Goal: Information Seeking & Learning: Check status

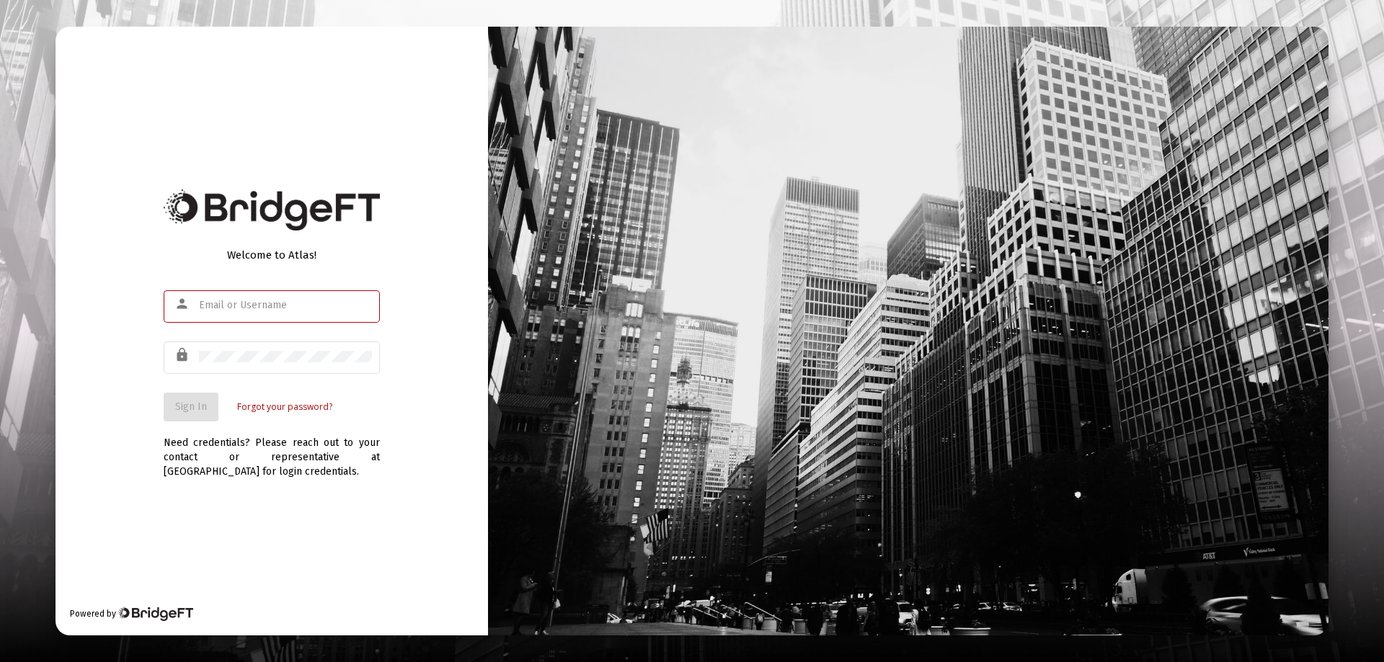
type input "[EMAIL_ADDRESS][DOMAIN_NAME]"
drag, startPoint x: 160, startPoint y: 341, endPoint x: 184, endPoint y: 397, distance: 61.0
click at [161, 341] on div "Welcome to Atlas! person [EMAIL_ADDRESS][DOMAIN_NAME] lock Sign In Forgot your …" at bounding box center [272, 331] width 432 height 609
click at [189, 414] on button "Sign In" at bounding box center [191, 407] width 55 height 29
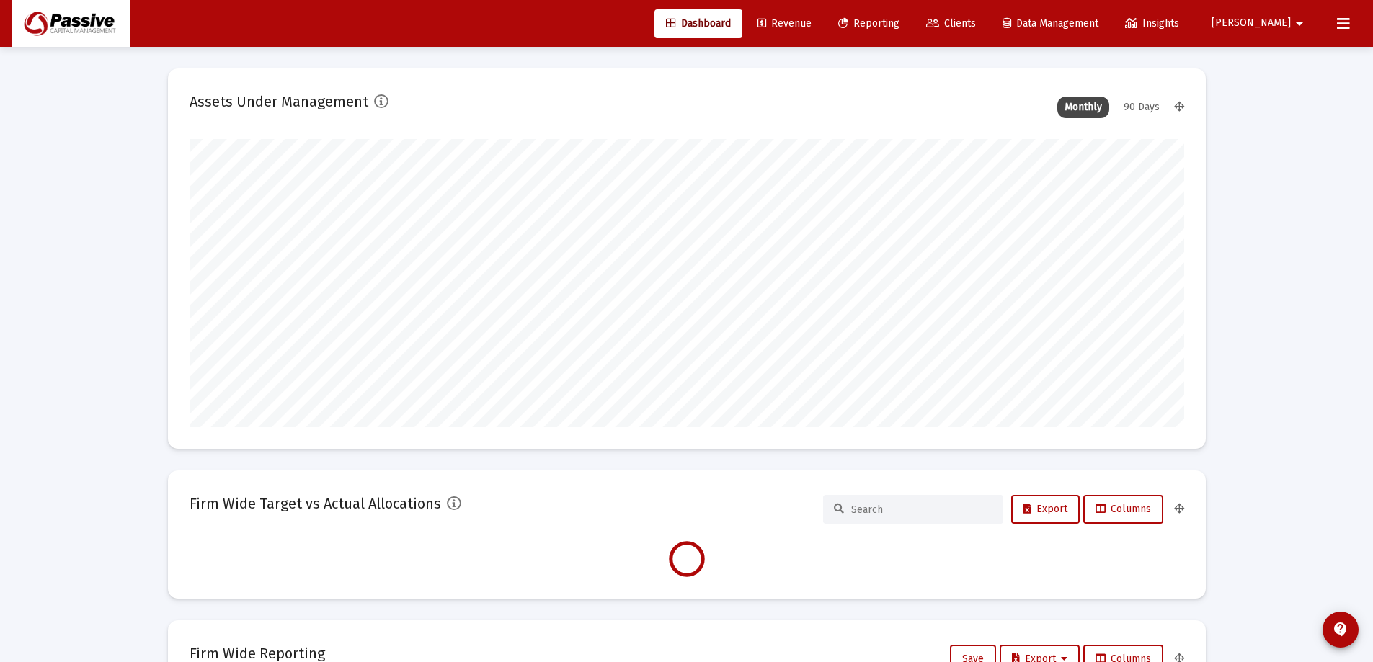
type input "[DATE]"
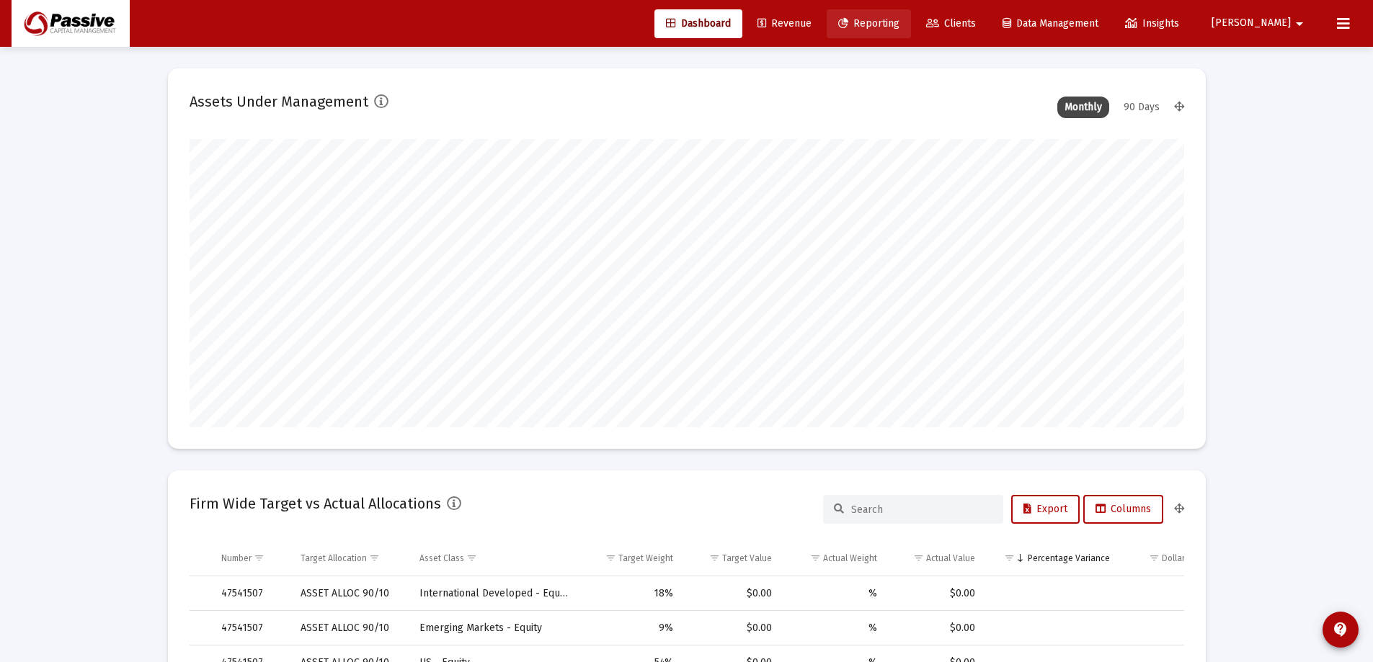
click at [900, 27] on span "Reporting" at bounding box center [868, 23] width 61 height 12
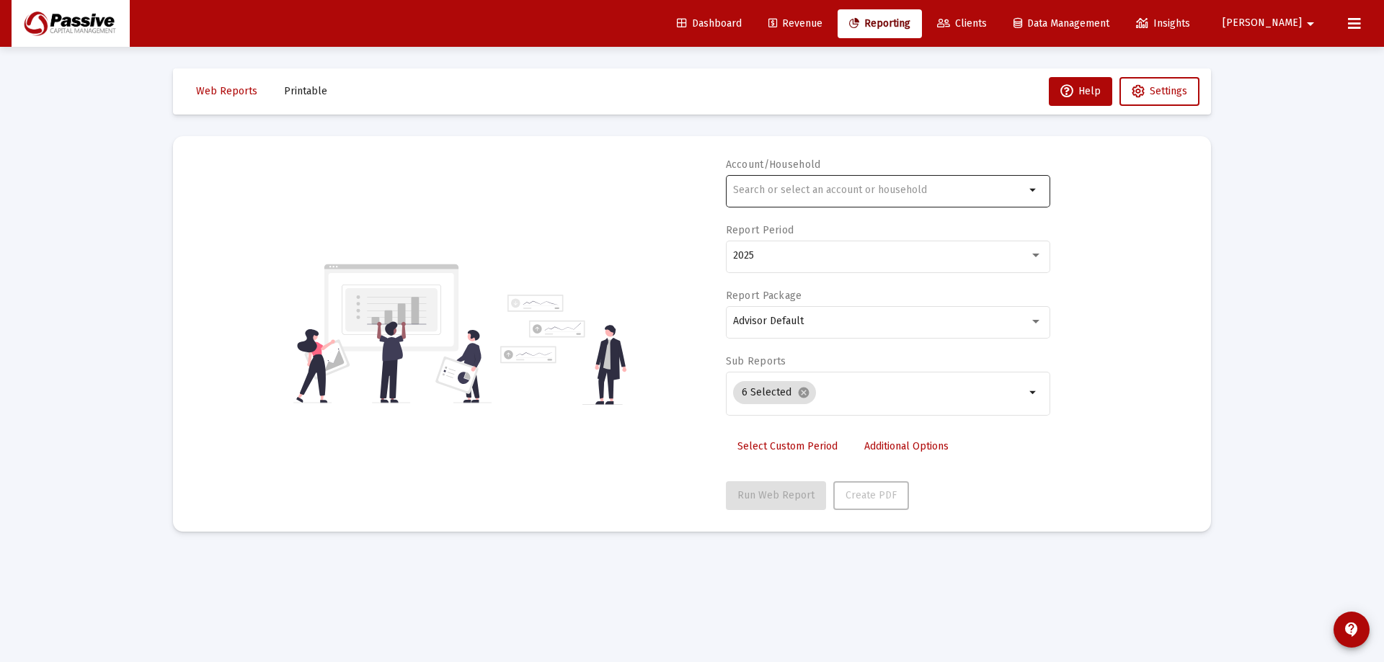
click at [905, 190] on input "text" at bounding box center [879, 191] width 292 height 12
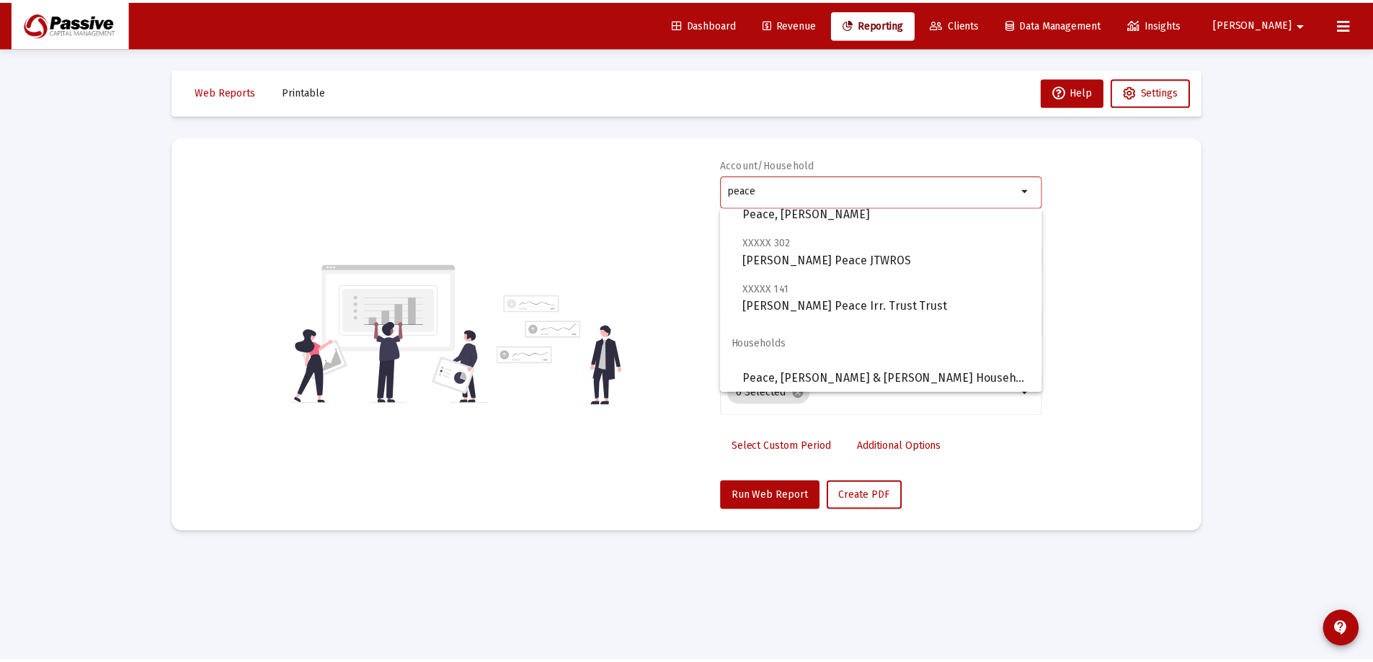
scroll to position [58, 0]
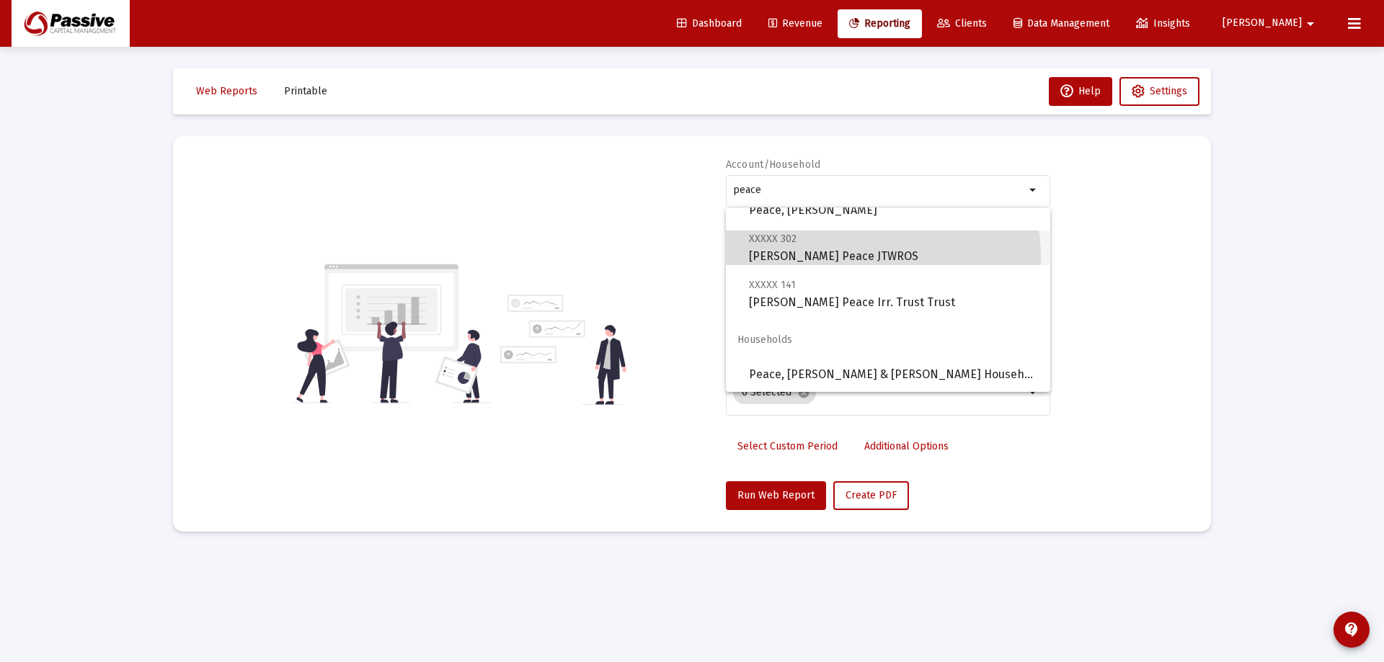
click at [862, 257] on span "XXXXX 302 [PERSON_NAME] Peace JTWROS" at bounding box center [894, 247] width 290 height 35
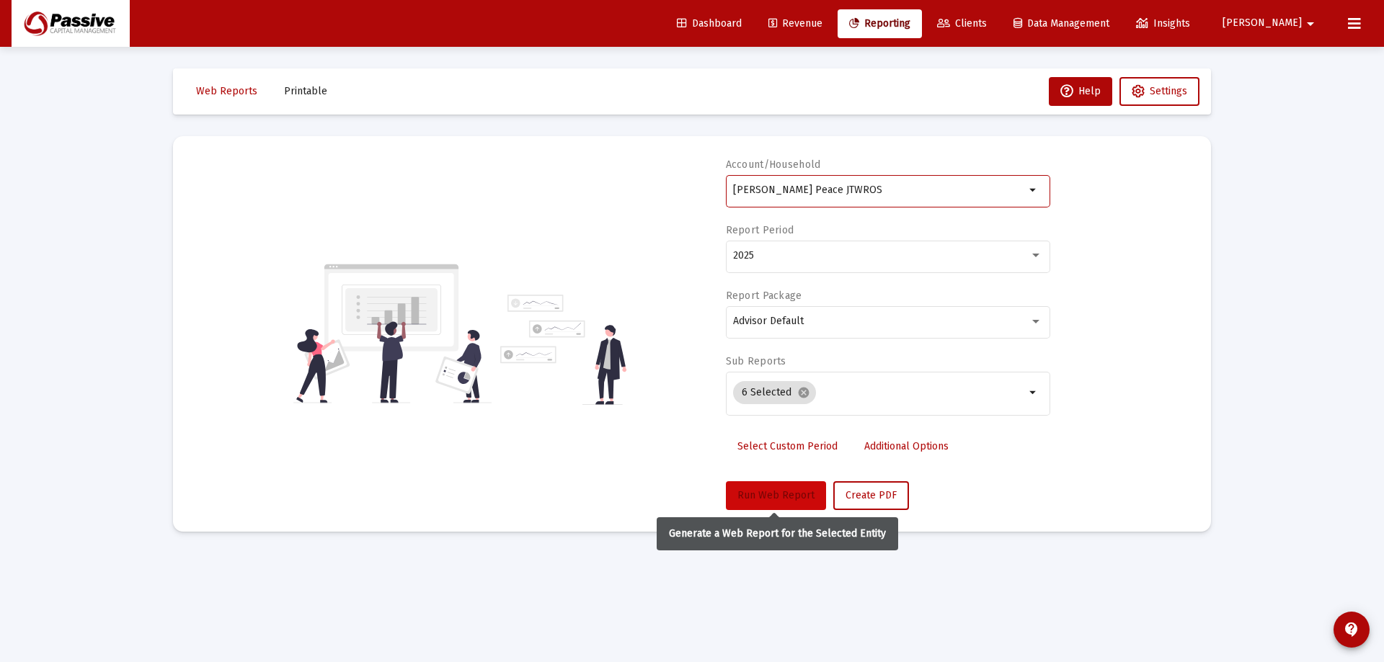
click at [772, 496] on span "Run Web Report" at bounding box center [775, 495] width 77 height 12
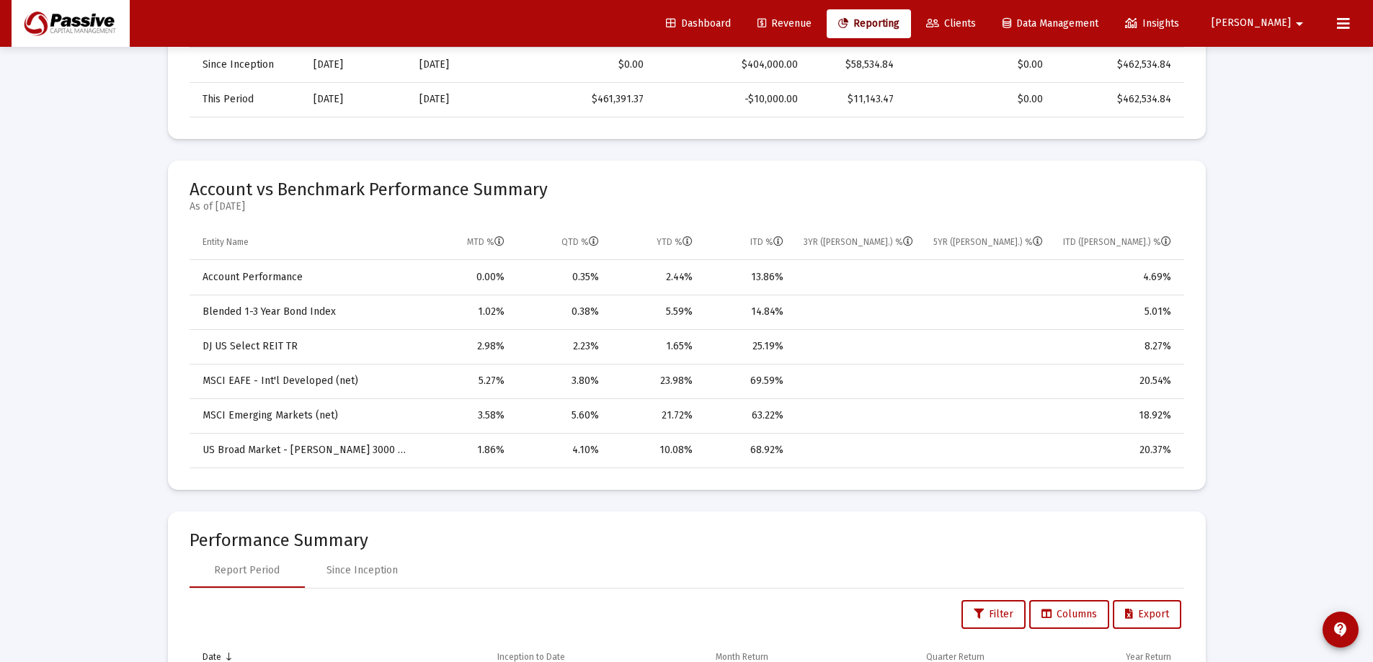
scroll to position [577, 0]
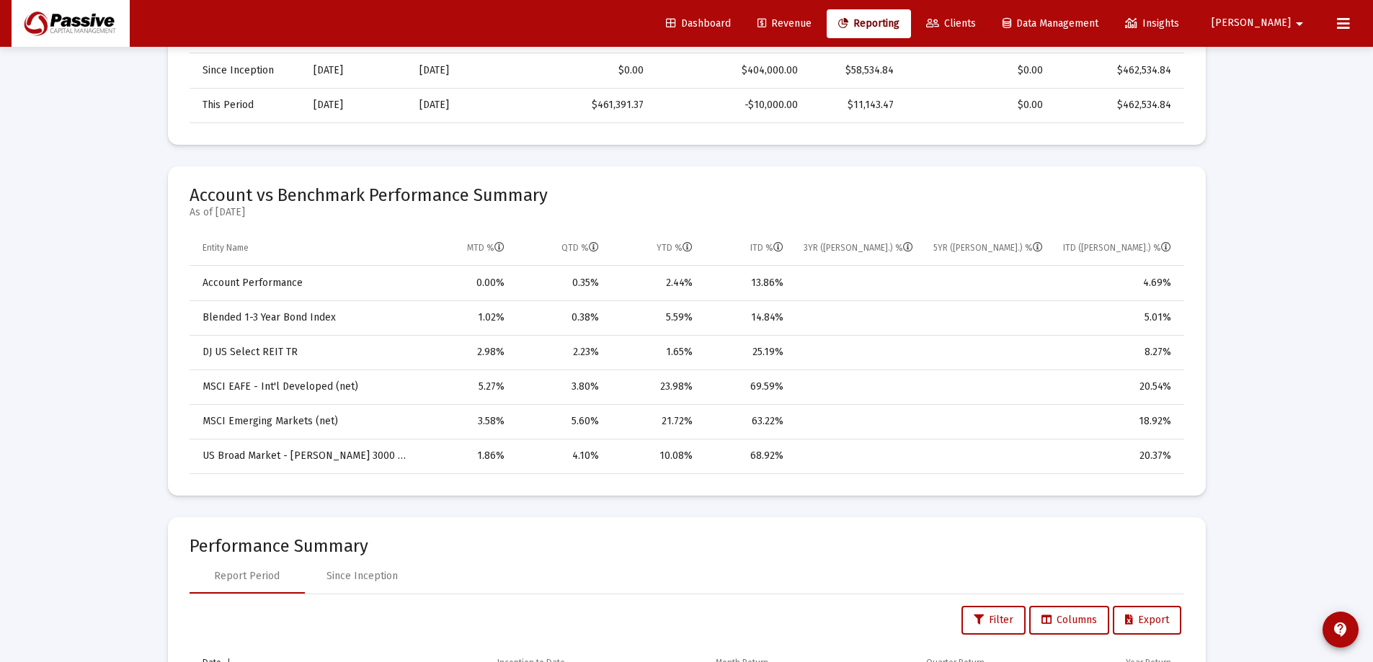
drag, startPoint x: 786, startPoint y: 283, endPoint x: 750, endPoint y: 283, distance: 35.3
click at [750, 283] on td "13.86%" at bounding box center [748, 283] width 90 height 35
drag, startPoint x: 786, startPoint y: 381, endPoint x: 737, endPoint y: 393, distance: 51.1
click at [737, 393] on td "69.59%" at bounding box center [748, 387] width 90 height 35
drag, startPoint x: 783, startPoint y: 457, endPoint x: 742, endPoint y: 457, distance: 41.1
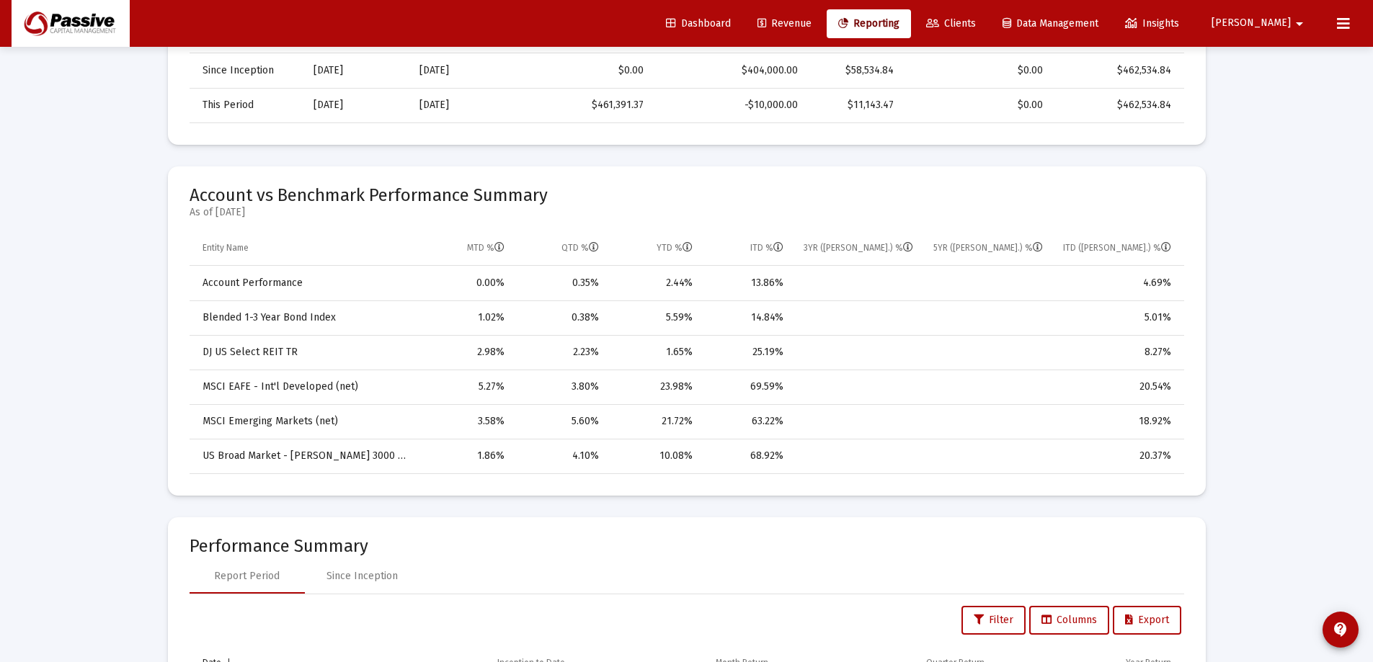
click at [742, 457] on td "68.92%" at bounding box center [748, 456] width 90 height 35
drag, startPoint x: 785, startPoint y: 424, endPoint x: 747, endPoint y: 423, distance: 38.2
click at [747, 423] on td "63.22%" at bounding box center [748, 421] width 90 height 35
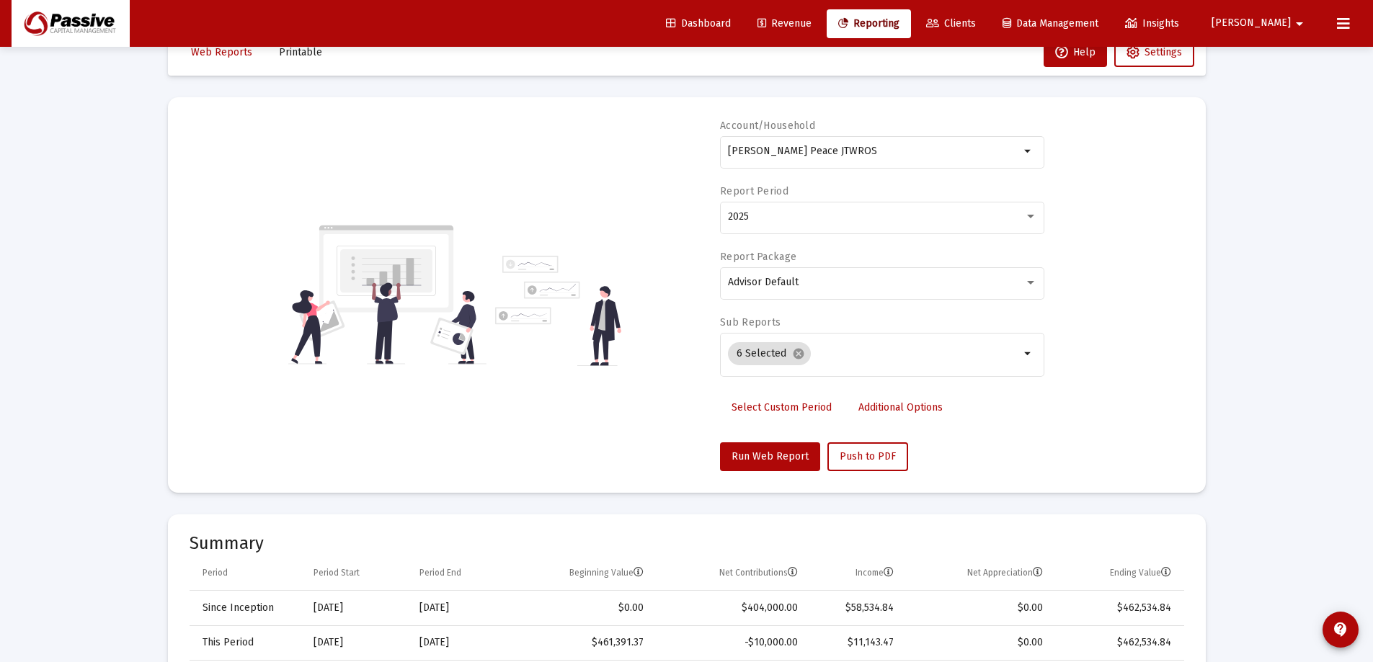
scroll to position [0, 0]
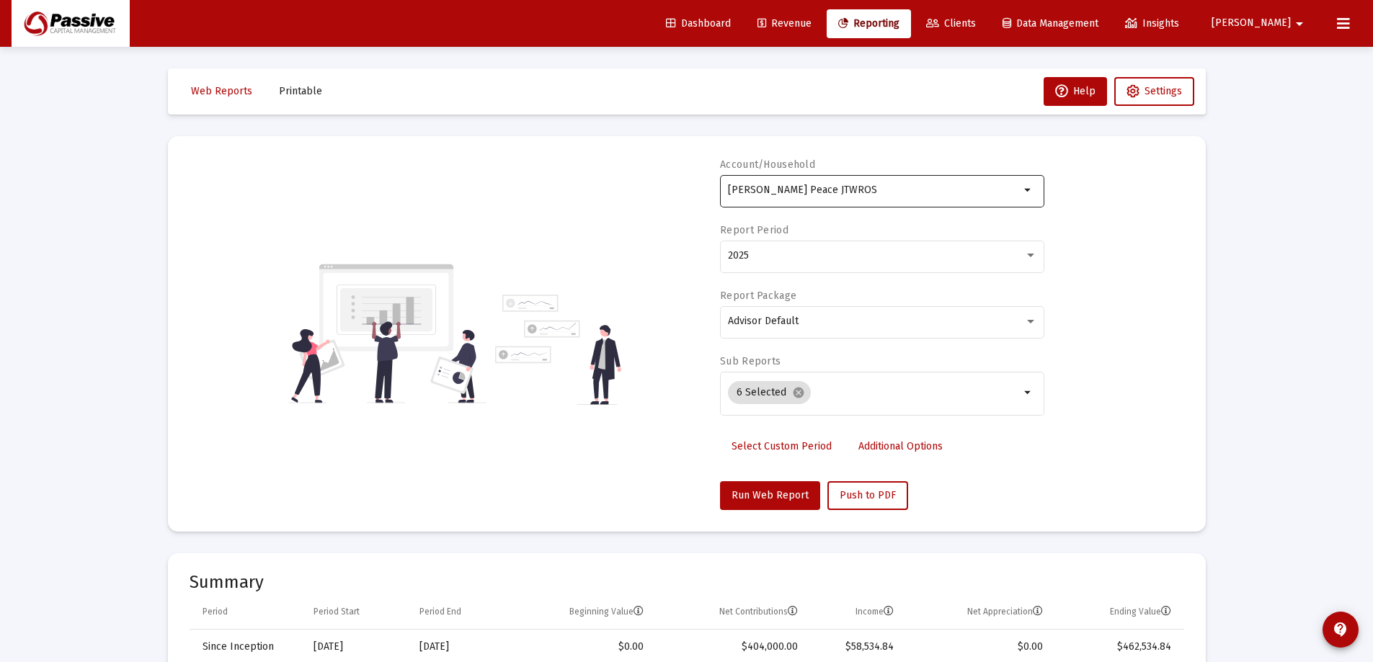
click at [881, 185] on input "[PERSON_NAME] Peace JTWROS" at bounding box center [874, 191] width 292 height 12
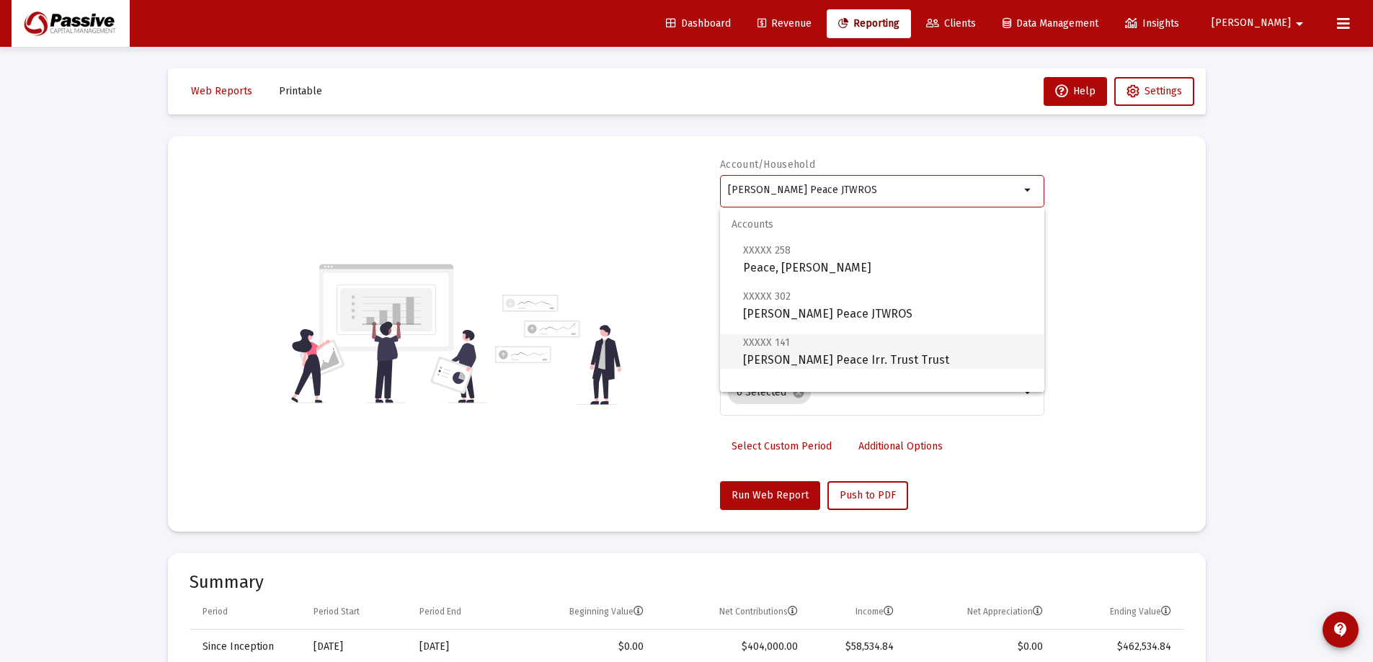
click at [894, 350] on span "XXXXX 141 [PERSON_NAME] Peace Irr. Trust Trust" at bounding box center [888, 351] width 290 height 35
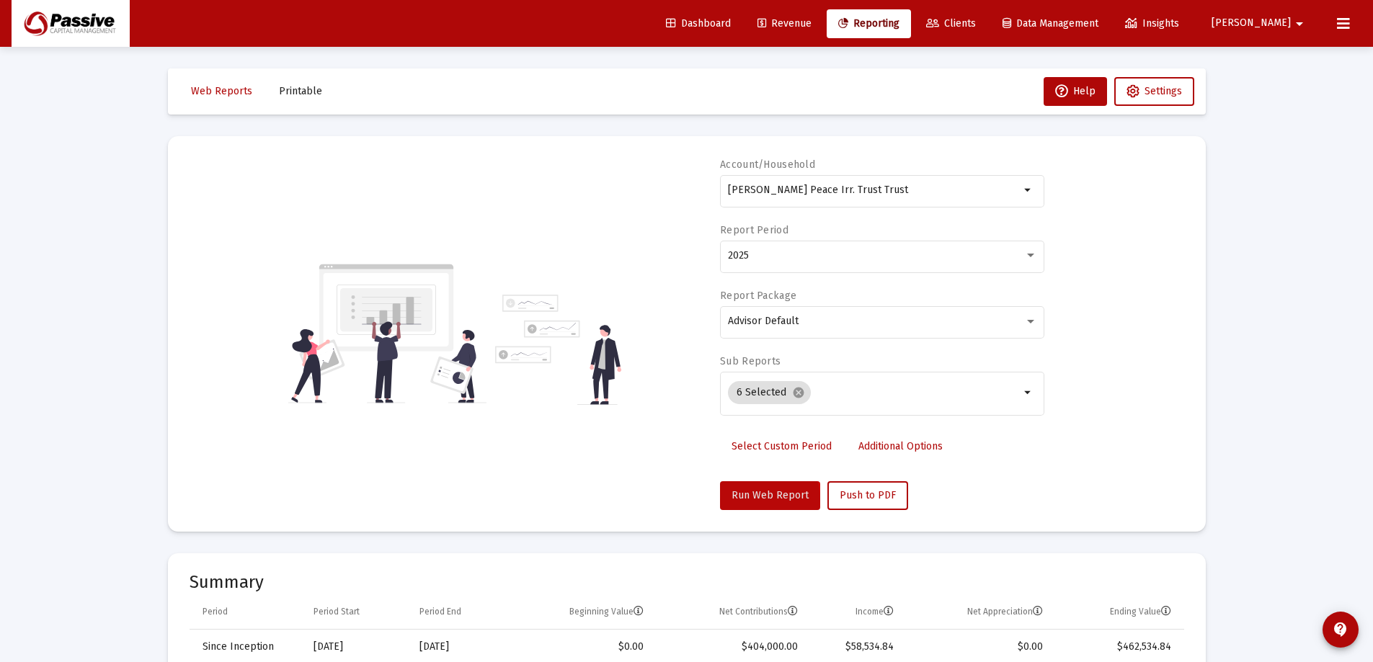
click at [755, 500] on span "Run Web Report" at bounding box center [770, 495] width 77 height 12
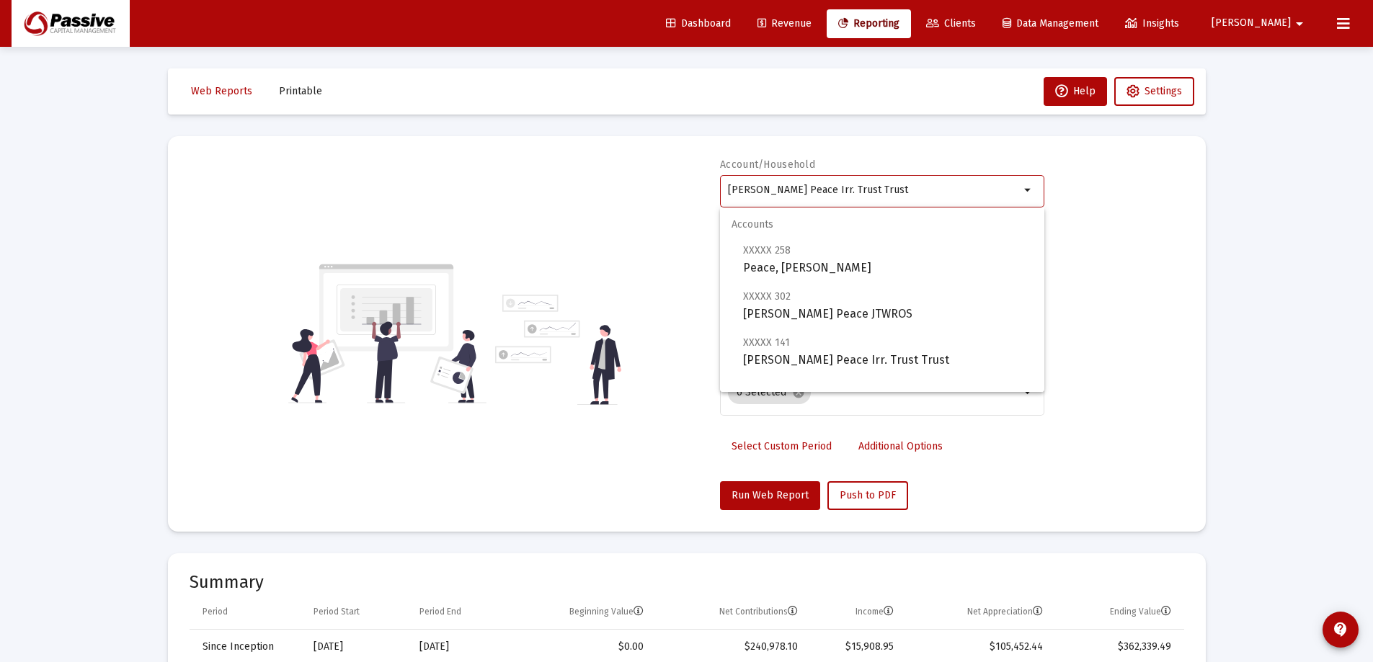
click at [915, 188] on input "[PERSON_NAME] Peace Irr. Trust Trust" at bounding box center [874, 191] width 292 height 12
click at [859, 301] on span "XXXXX 302 [PERSON_NAME] Peace JTWROS" at bounding box center [888, 305] width 290 height 35
type input "[PERSON_NAME] Peace JTWROS"
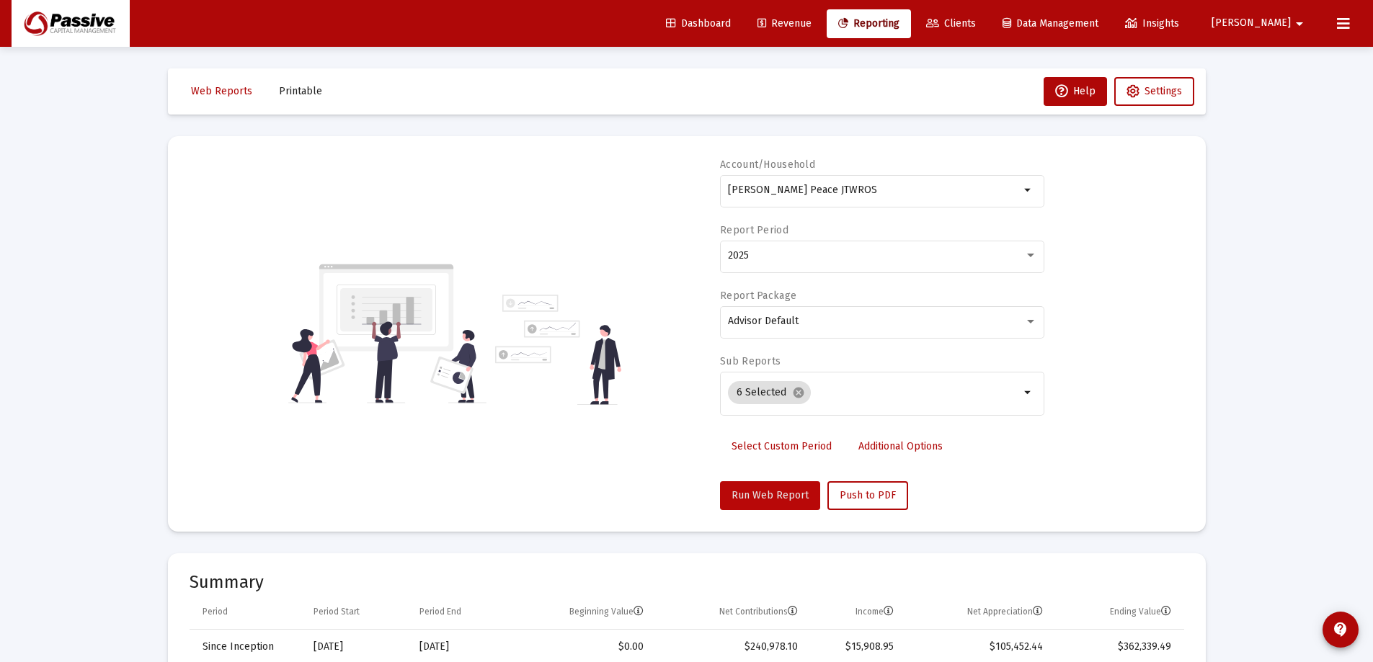
click at [783, 487] on button "Run Web Report" at bounding box center [770, 495] width 100 height 29
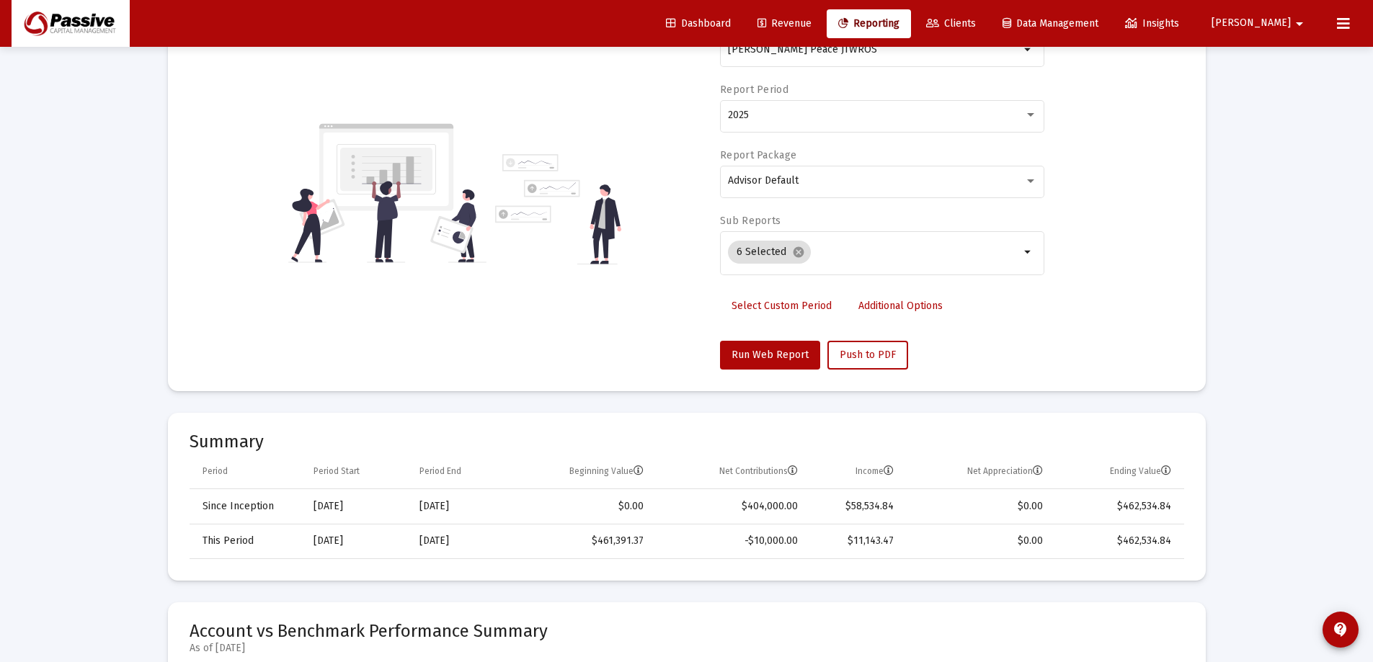
scroll to position [72, 0]
